Goal: Book appointment/travel/reservation

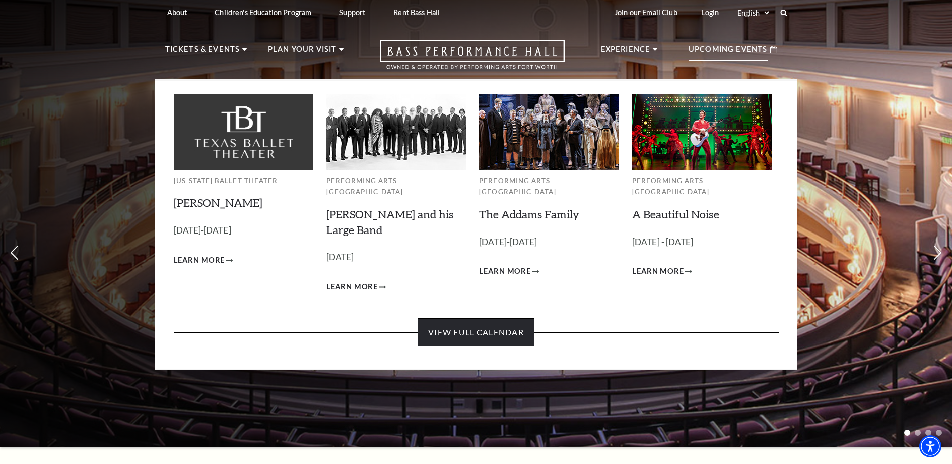
click at [482, 318] on link "View Full Calendar" at bounding box center [475, 332] width 117 height 28
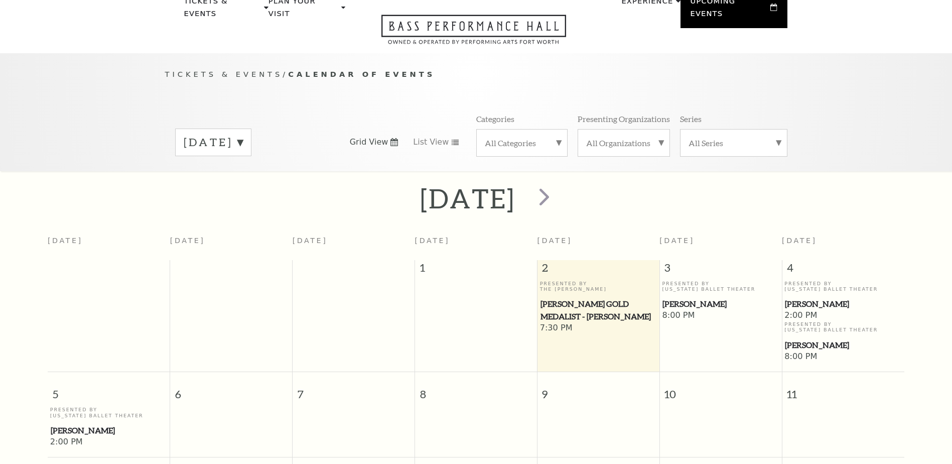
scroll to position [89, 0]
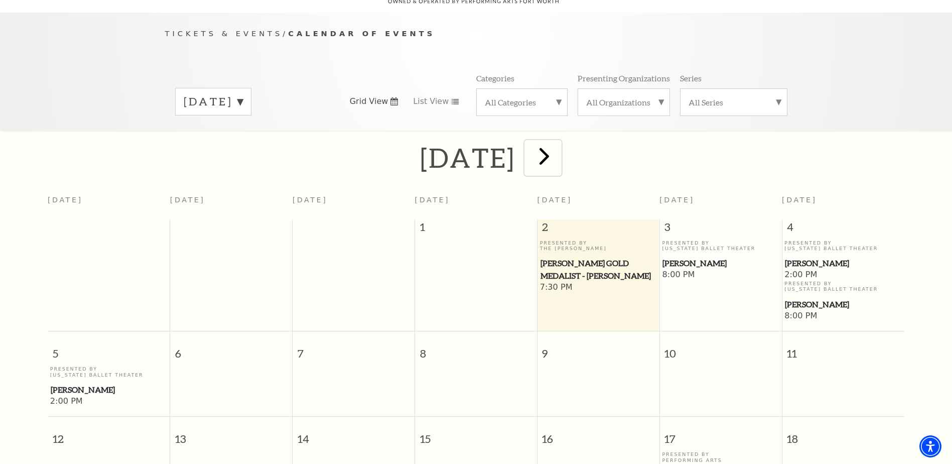
click at [558, 150] on span "next" at bounding box center [544, 155] width 29 height 29
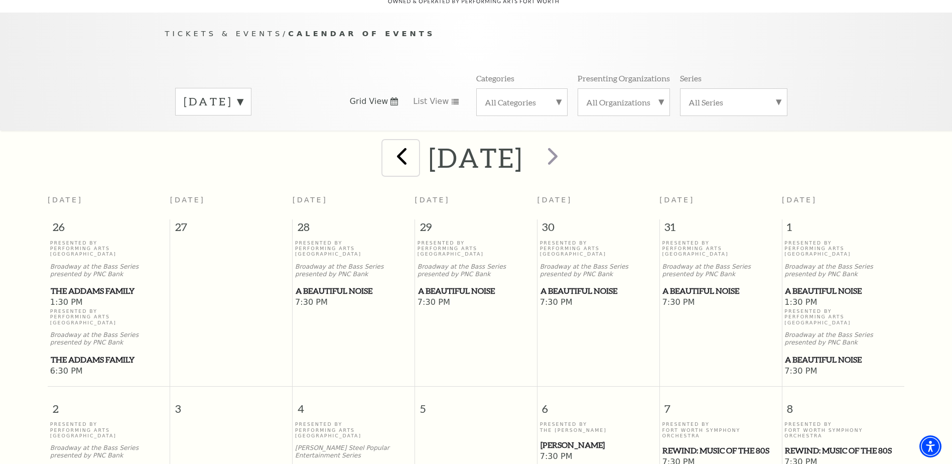
click at [387, 146] on span "prev" at bounding box center [401, 155] width 29 height 29
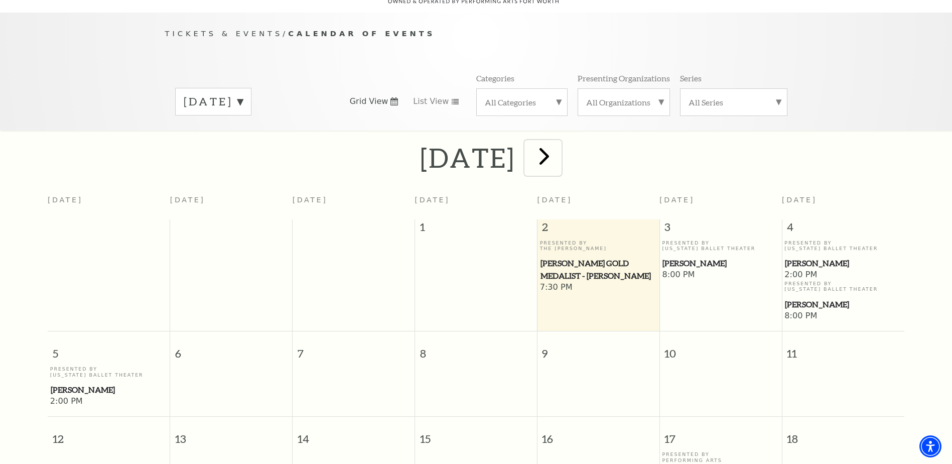
click at [558, 148] on span "next" at bounding box center [544, 155] width 29 height 29
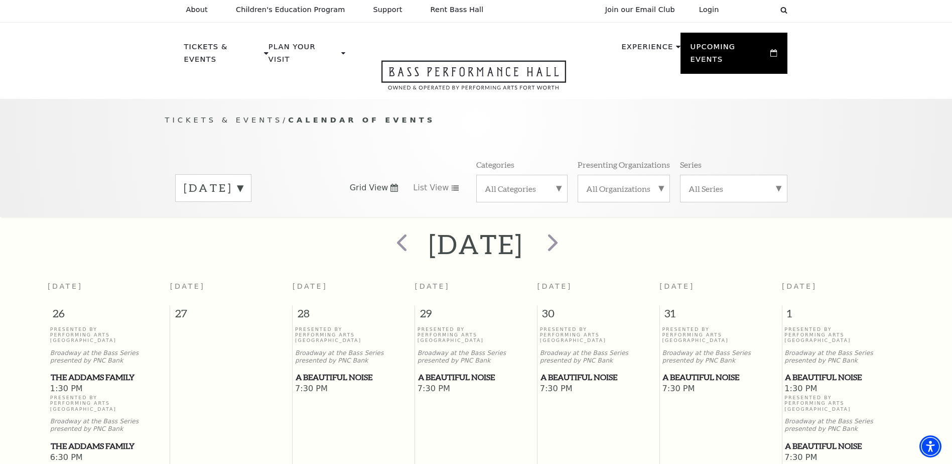
scroll to position [0, 0]
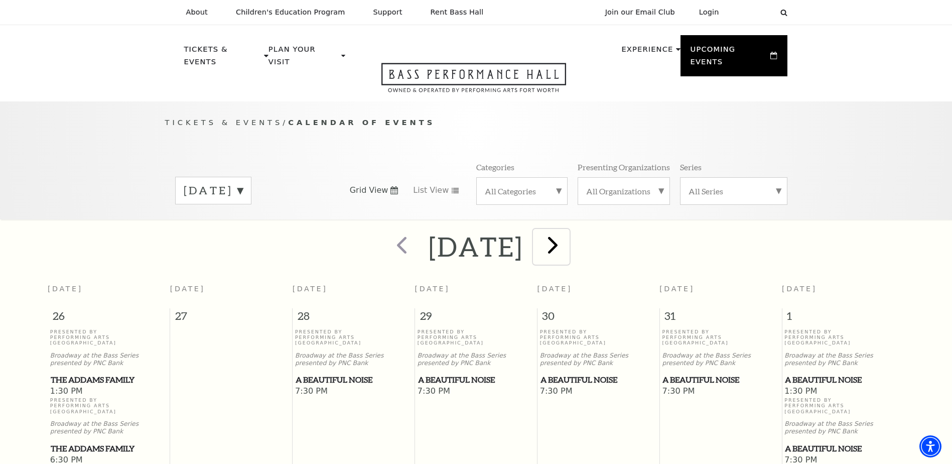
click at [567, 243] on span "next" at bounding box center [552, 244] width 29 height 29
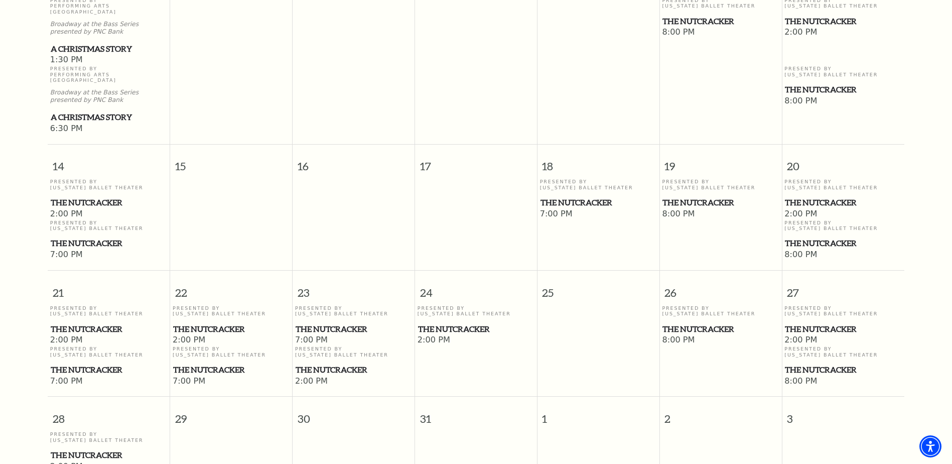
scroll to position [390, 0]
